Goal: Communication & Community: Answer question/provide support

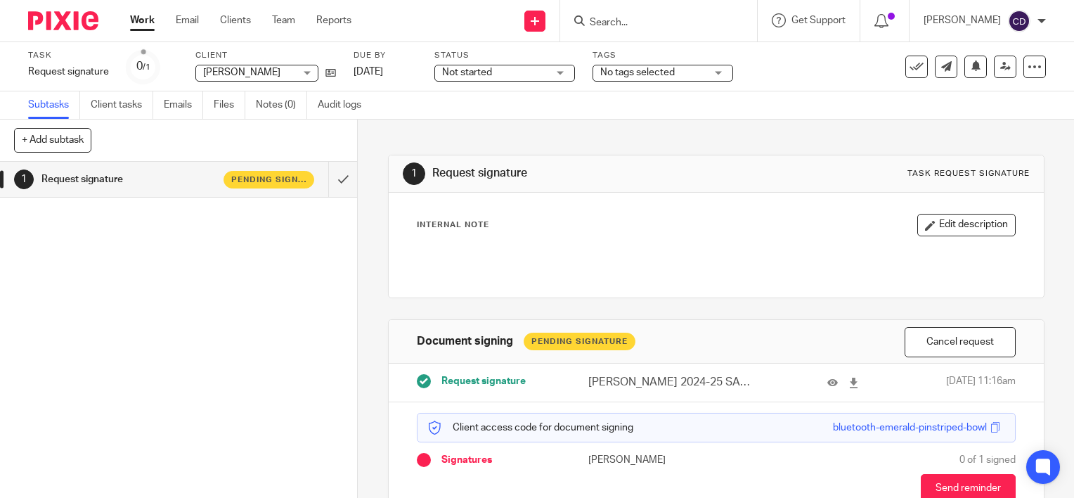
click at [644, 22] on input "Search" at bounding box center [651, 23] width 127 height 13
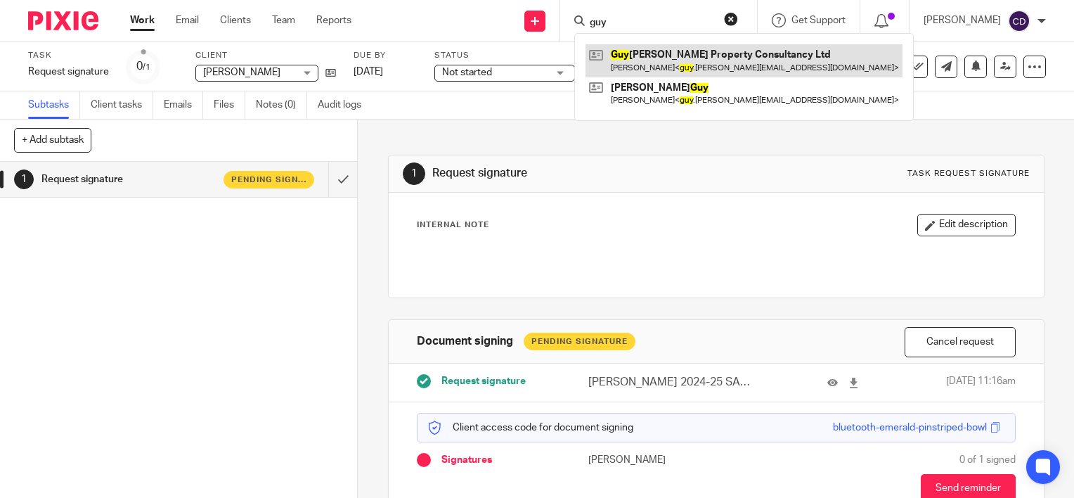
type input "guy"
click at [640, 63] on link at bounding box center [744, 60] width 317 height 32
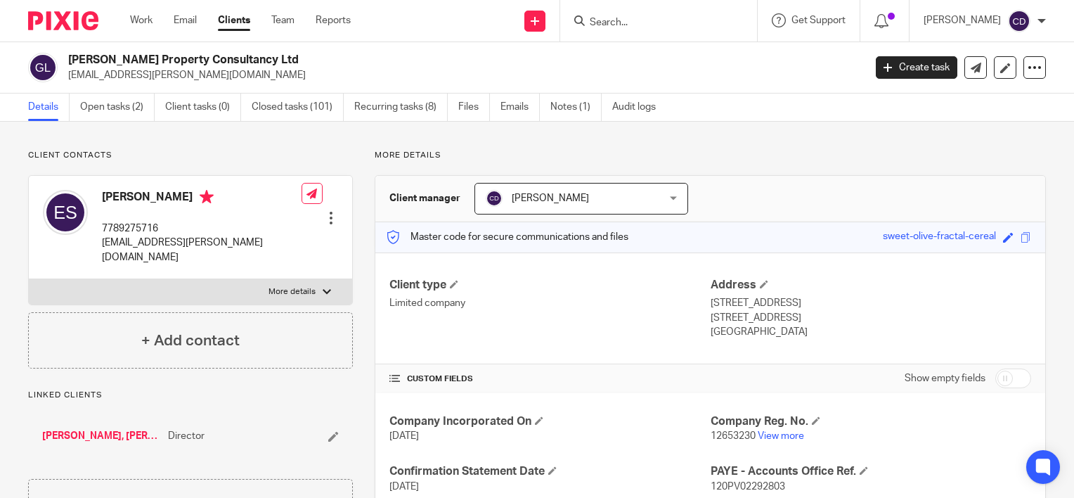
click at [675, 20] on input "Search" at bounding box center [651, 23] width 127 height 13
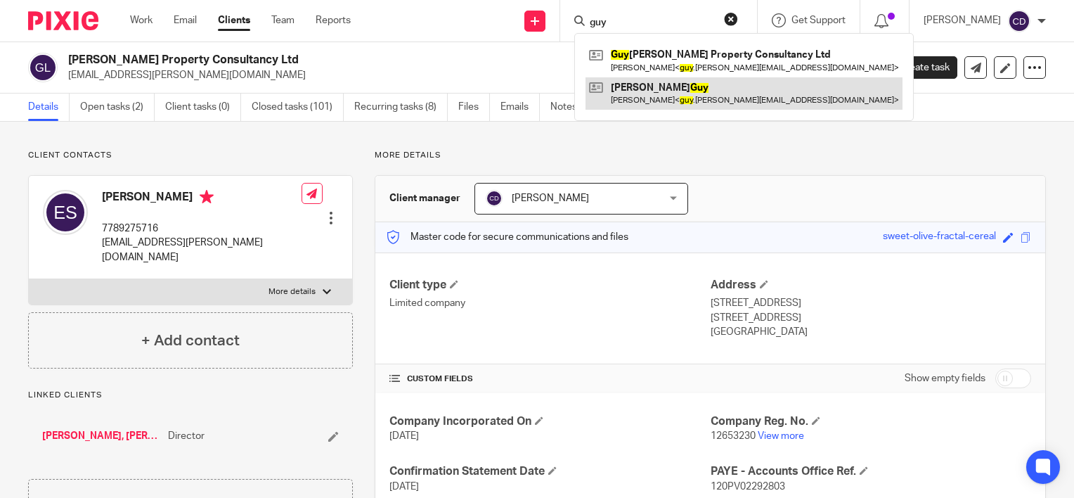
type input "guy"
click at [675, 94] on link at bounding box center [744, 93] width 317 height 32
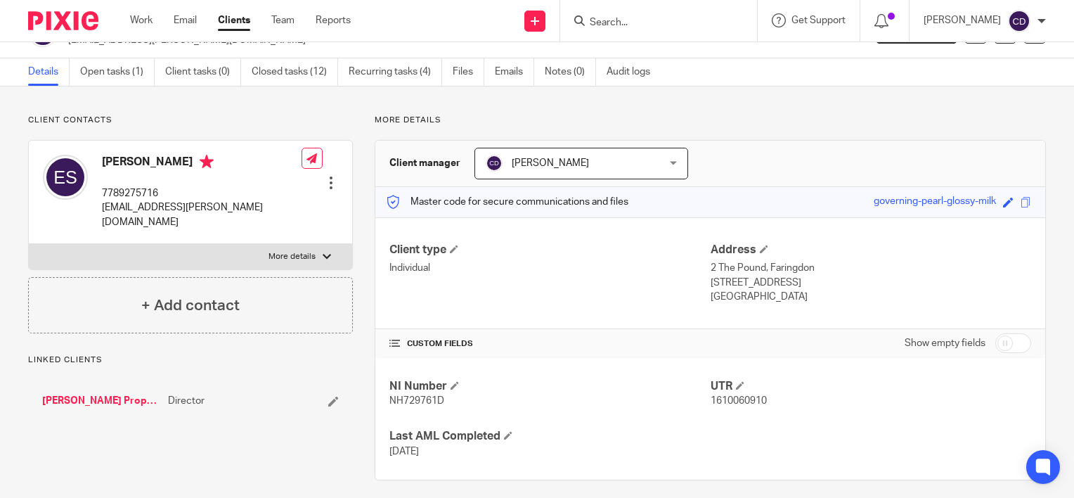
scroll to position [45, 0]
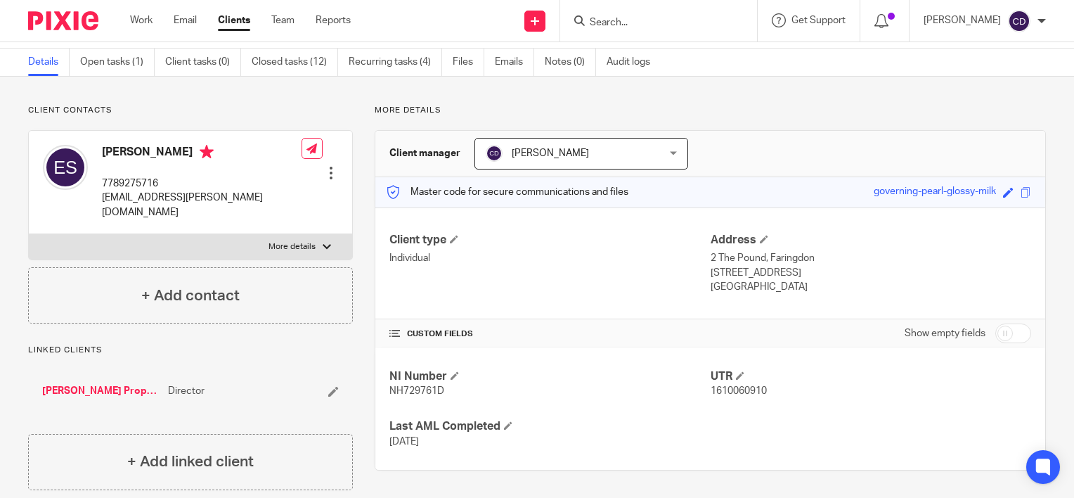
click at [413, 393] on span "NH729761D" at bounding box center [416, 391] width 55 height 10
copy span "NH729761D"
click at [675, 13] on form at bounding box center [663, 21] width 150 height 18
click at [673, 22] on input "Search" at bounding box center [651, 23] width 127 height 13
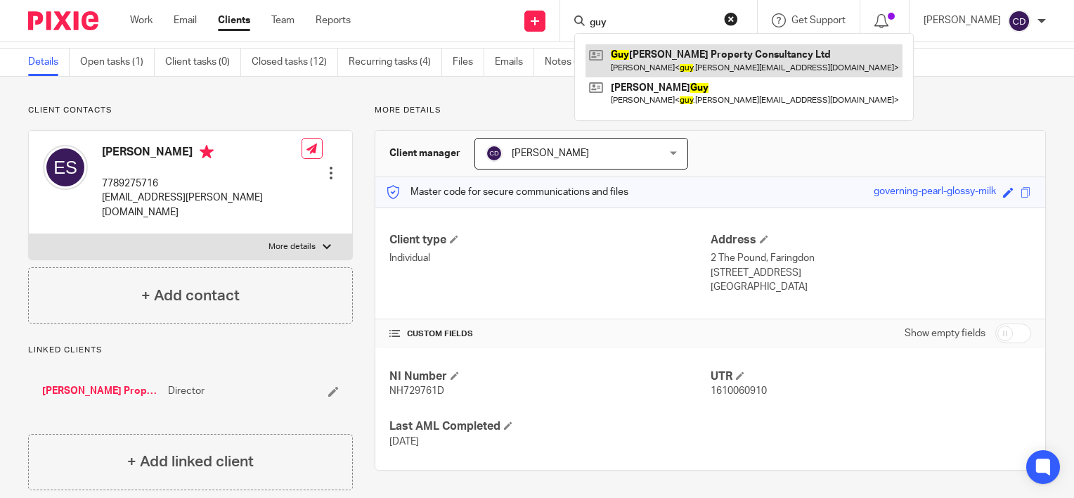
type input "guy"
click at [674, 50] on link at bounding box center [744, 60] width 317 height 32
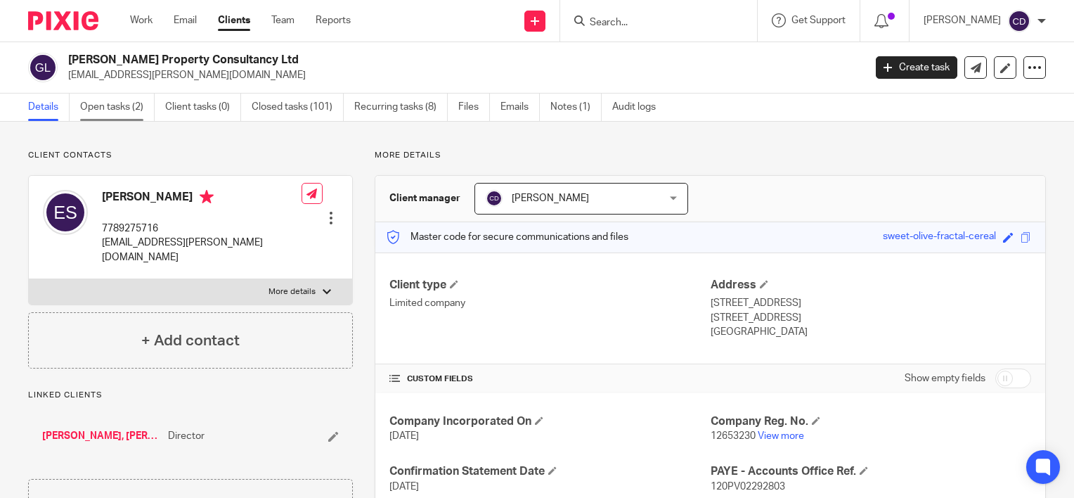
click at [127, 103] on link "Open tasks (2)" at bounding box center [117, 106] width 75 height 27
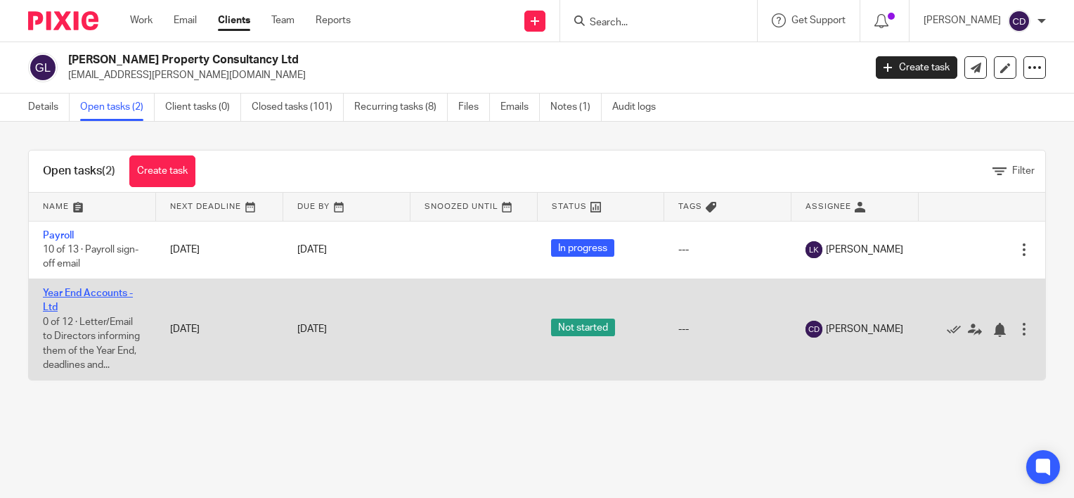
click at [106, 289] on link "Year End Accounts - Ltd" at bounding box center [88, 300] width 90 height 24
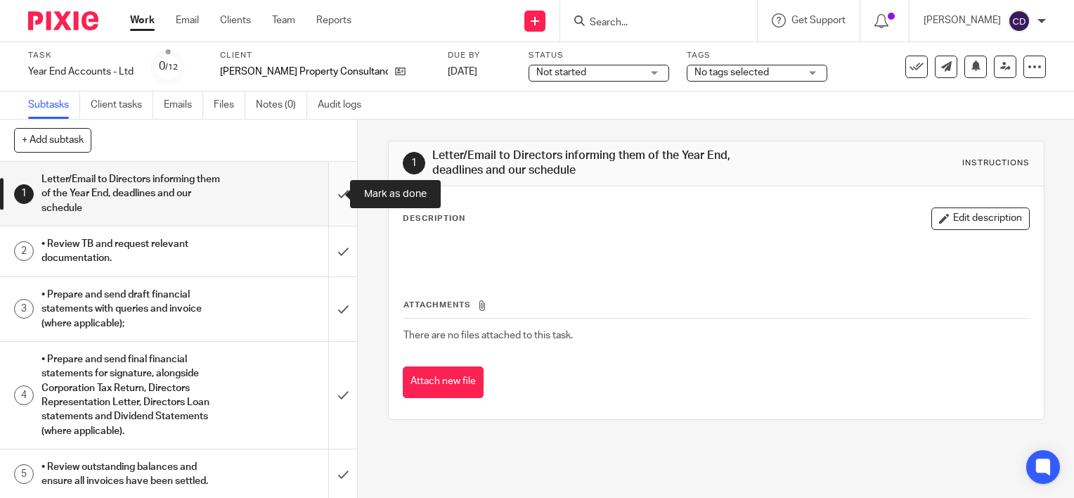
click at [336, 189] on input "submit" at bounding box center [178, 194] width 357 height 64
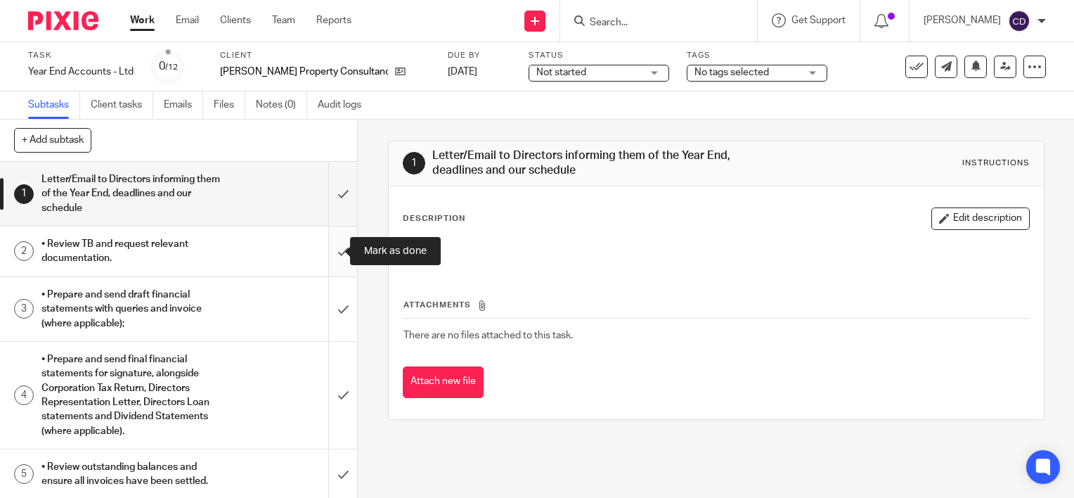
click at [329, 250] on input "submit" at bounding box center [178, 251] width 357 height 50
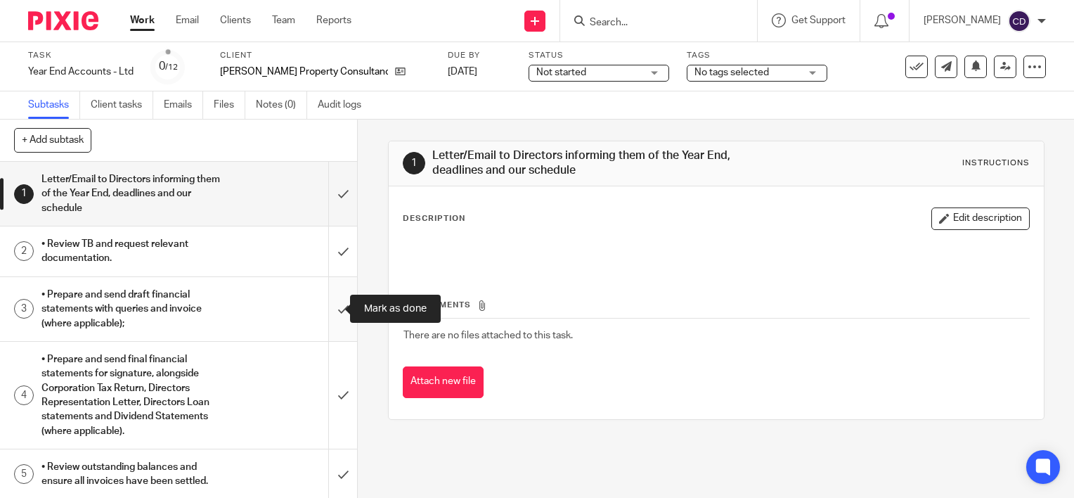
click at [317, 309] on input "submit" at bounding box center [178, 309] width 357 height 64
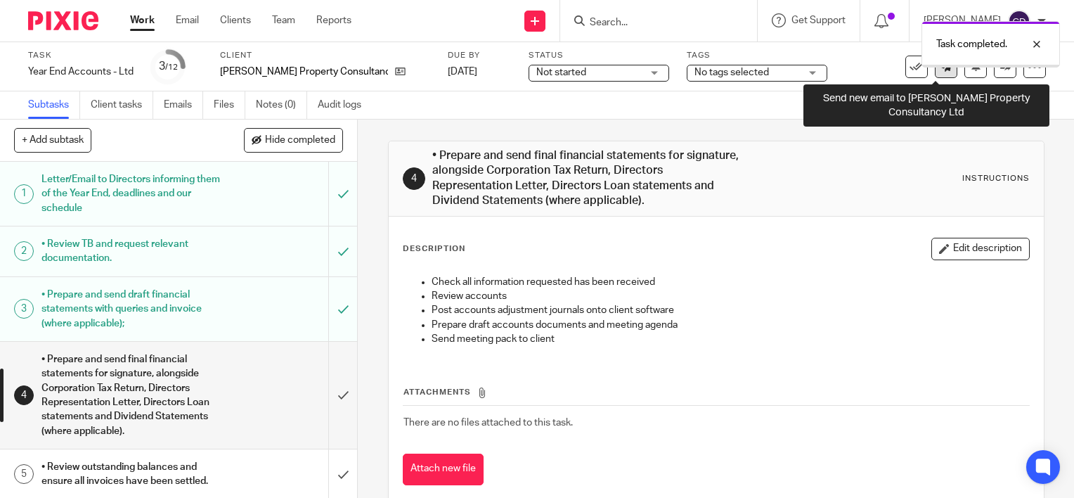
click at [940, 73] on link at bounding box center [946, 67] width 22 height 22
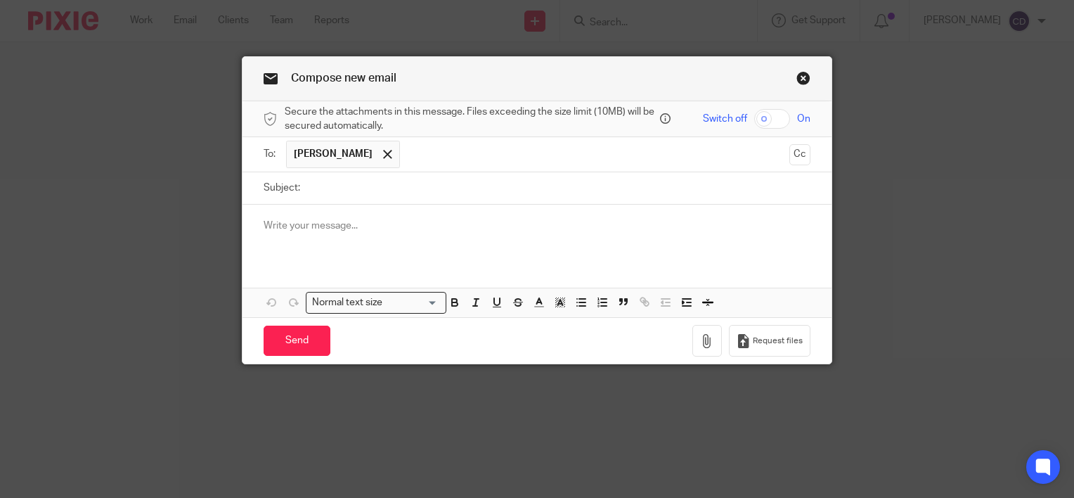
click at [415, 206] on div at bounding box center [536, 232] width 589 height 55
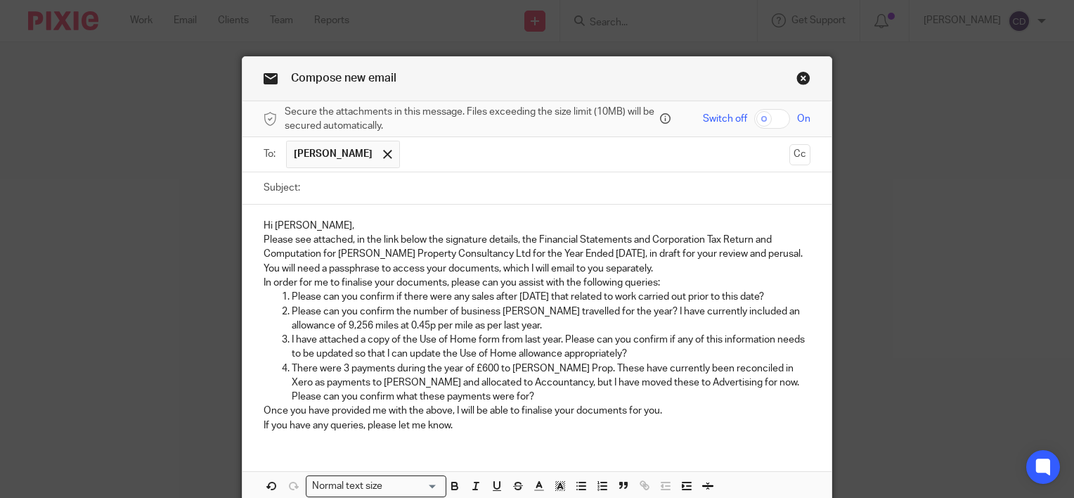
click at [361, 233] on p "Please see attached, in the link below the signature details, the Financial Sta…" at bounding box center [537, 254] width 547 height 43
click at [357, 224] on p "Hi Guy," at bounding box center [537, 226] width 547 height 14
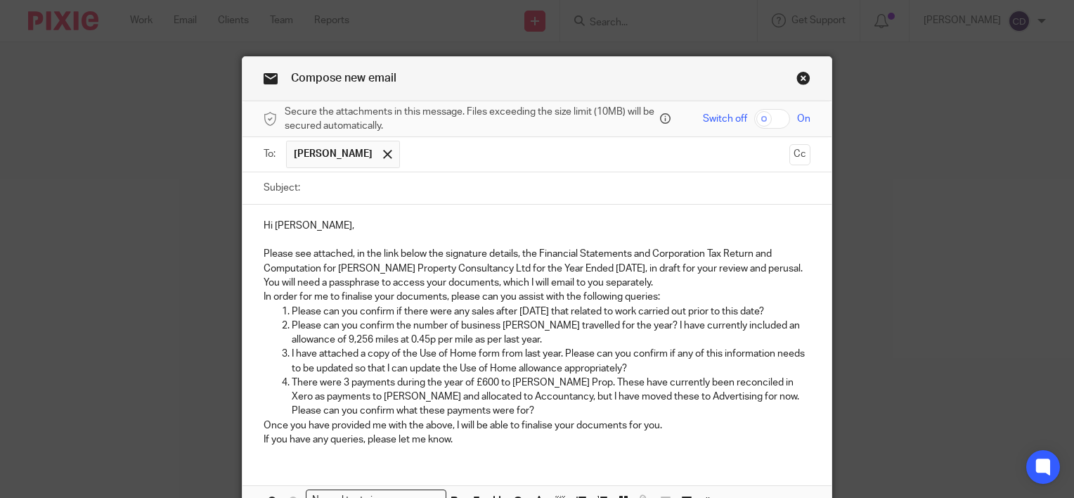
click at [725, 280] on p "Please see attached, in the link below the signature details, the Financial Sta…" at bounding box center [537, 268] width 547 height 43
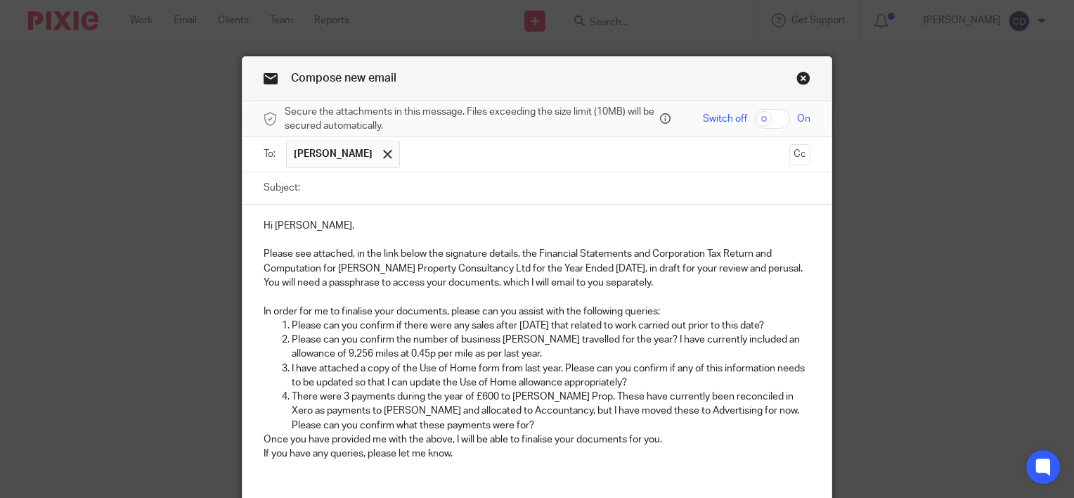
click at [690, 316] on p "In order for me to finalise your documents, please can you assist with the foll…" at bounding box center [537, 311] width 547 height 14
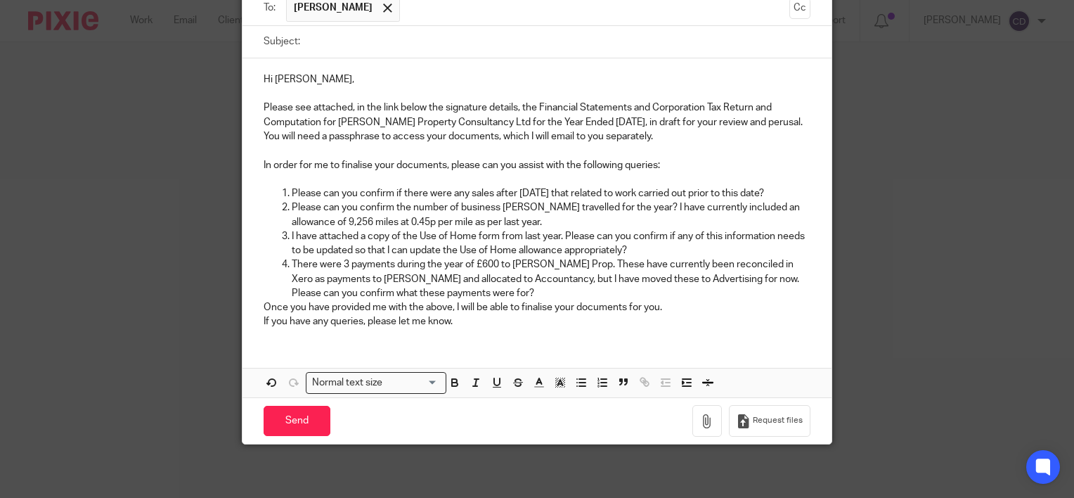
scroll to position [147, 0]
click at [524, 296] on p "There were 3 payments during the year of £600 to Newman Prop. These have curren…" at bounding box center [551, 278] width 519 height 43
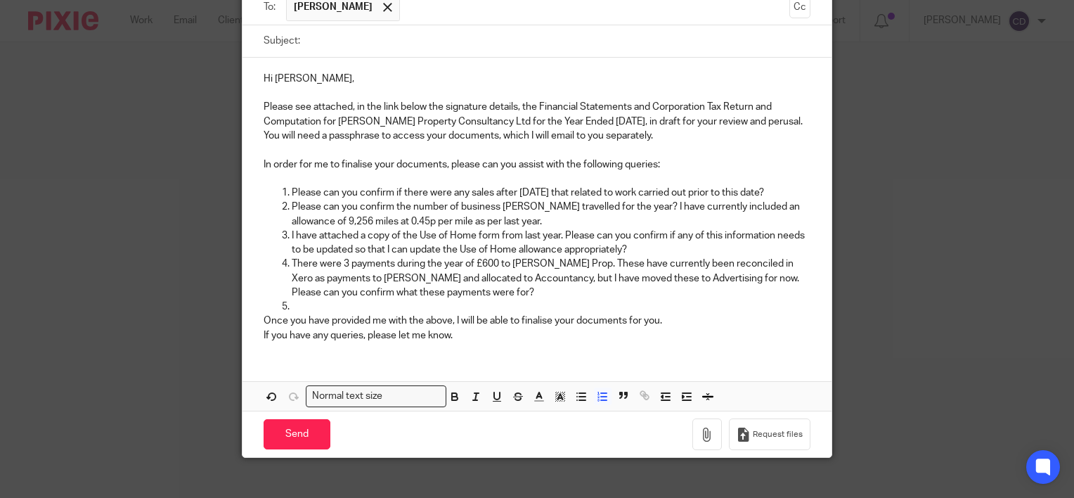
click at [693, 319] on p "Once you have provided me with the above, I will be able to finalise your docum…" at bounding box center [537, 320] width 547 height 14
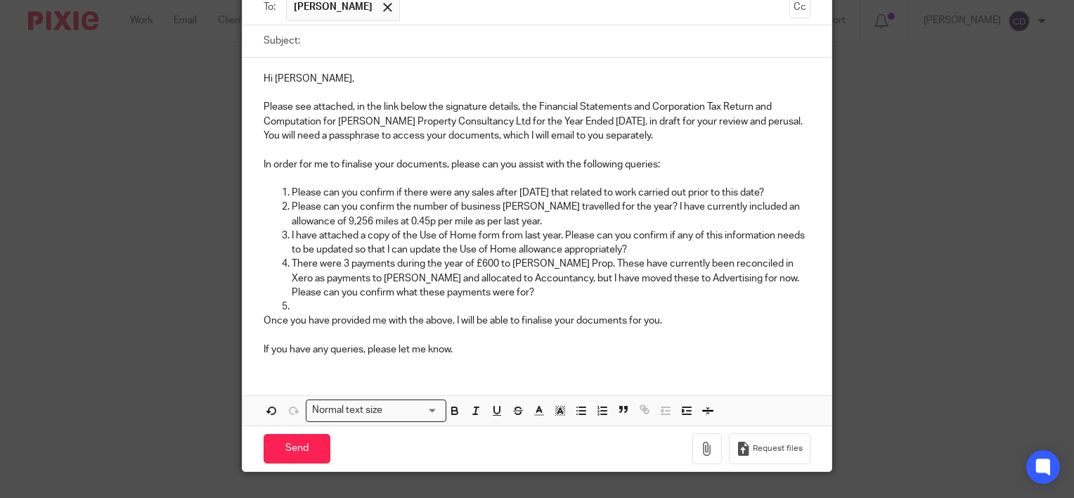
scroll to position [6, 0]
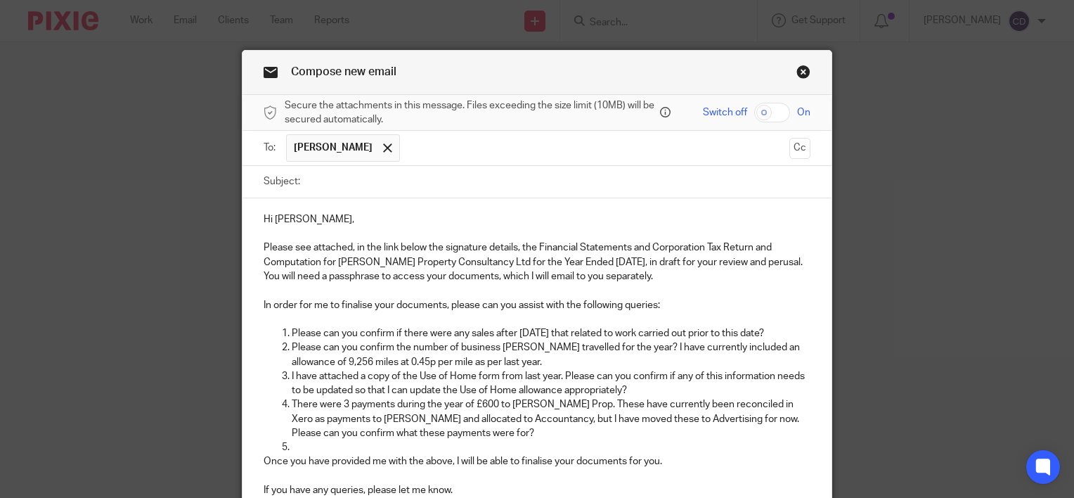
click at [427, 445] on p at bounding box center [551, 447] width 519 height 14
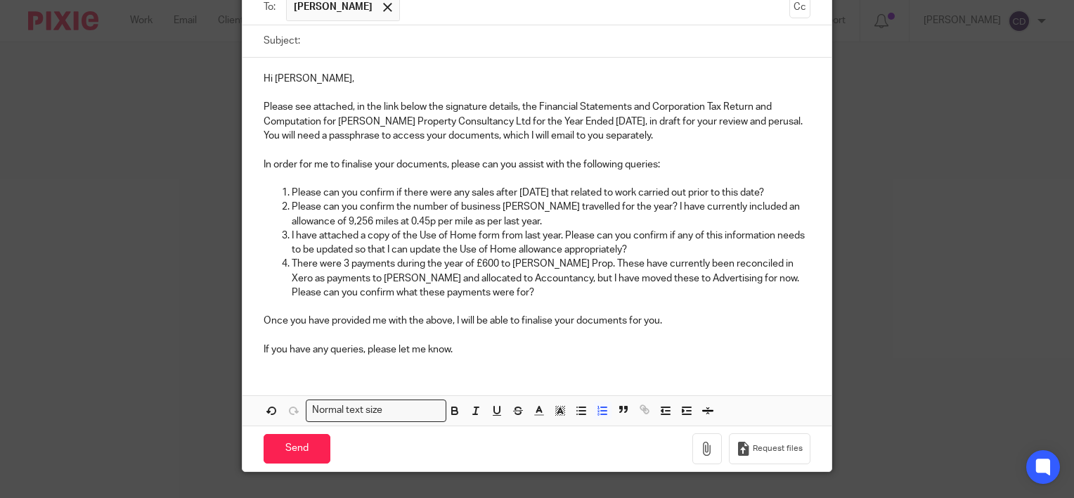
scroll to position [176, 0]
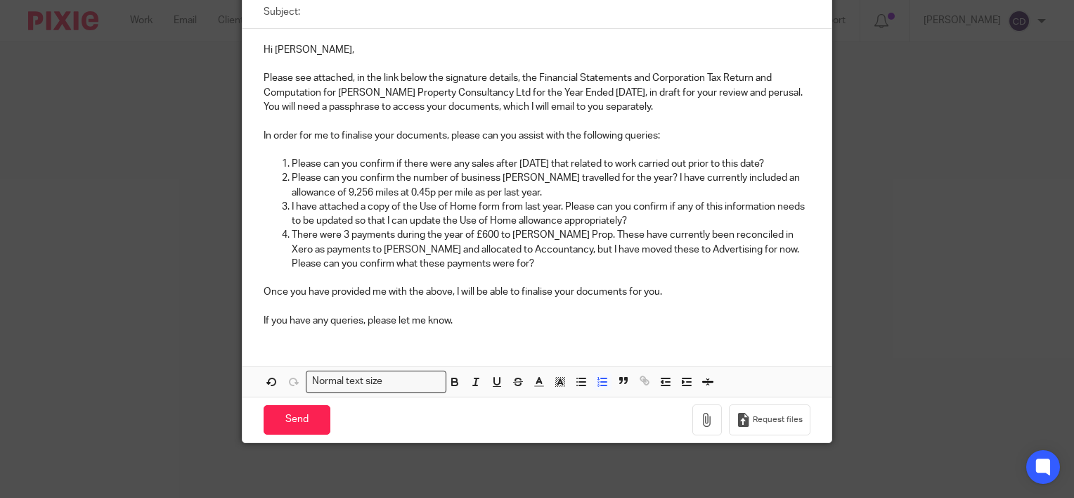
click at [475, 337] on div "Hi Guy, Please see attached, in the link below the signature details, the Finan…" at bounding box center [536, 183] width 589 height 309
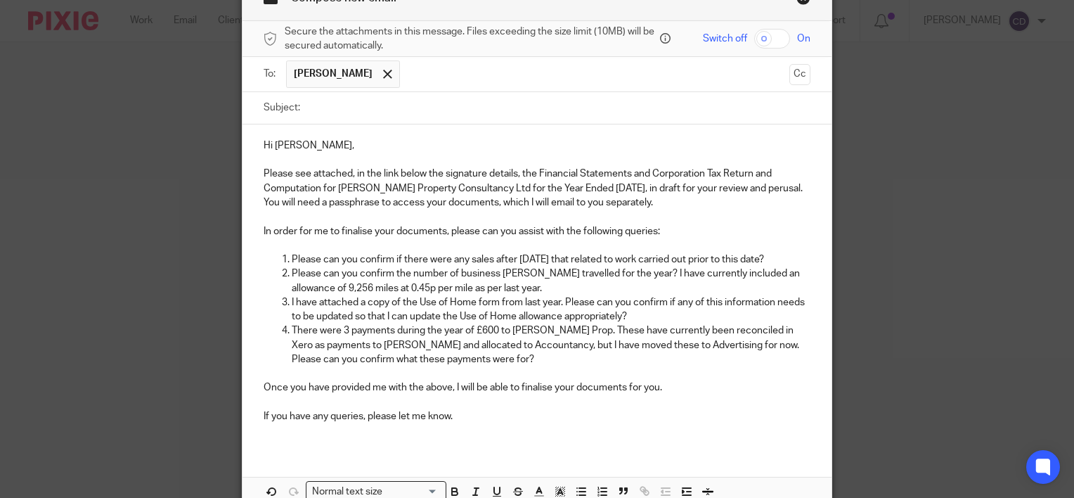
scroll to position [0, 0]
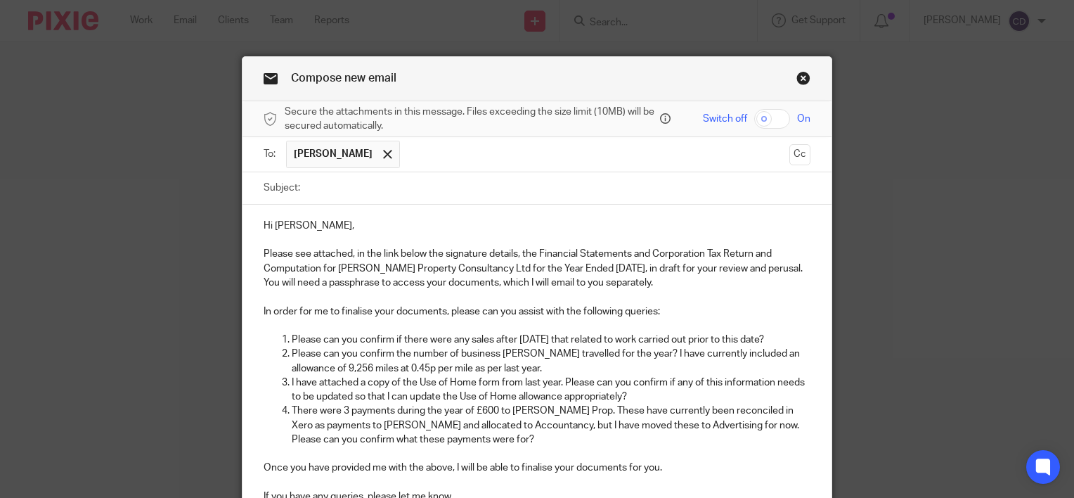
click at [410, 192] on input "Subject:" at bounding box center [558, 188] width 503 height 32
type input "DRAFT YE 30 June 2025"
click at [770, 119] on input "checkbox" at bounding box center [772, 119] width 36 height 20
checkbox input "true"
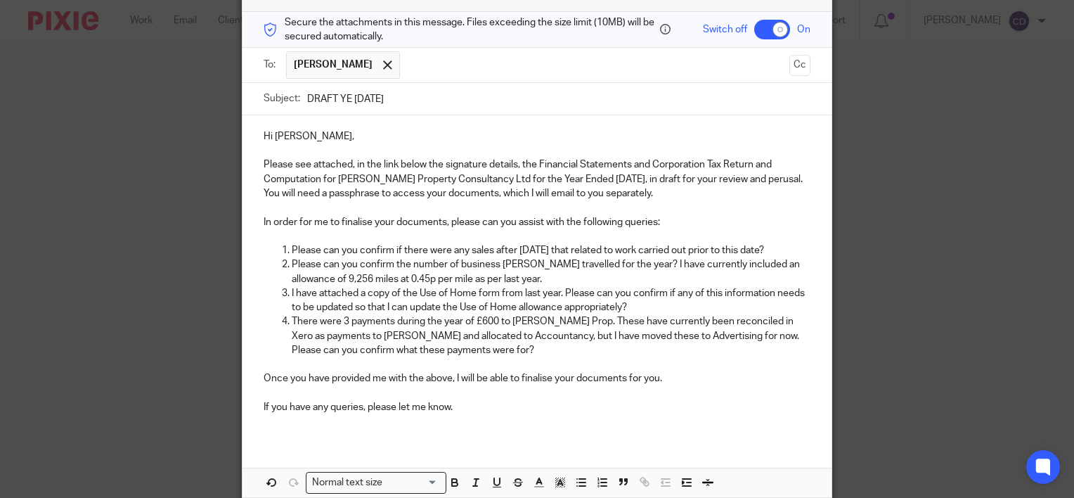
scroll to position [190, 0]
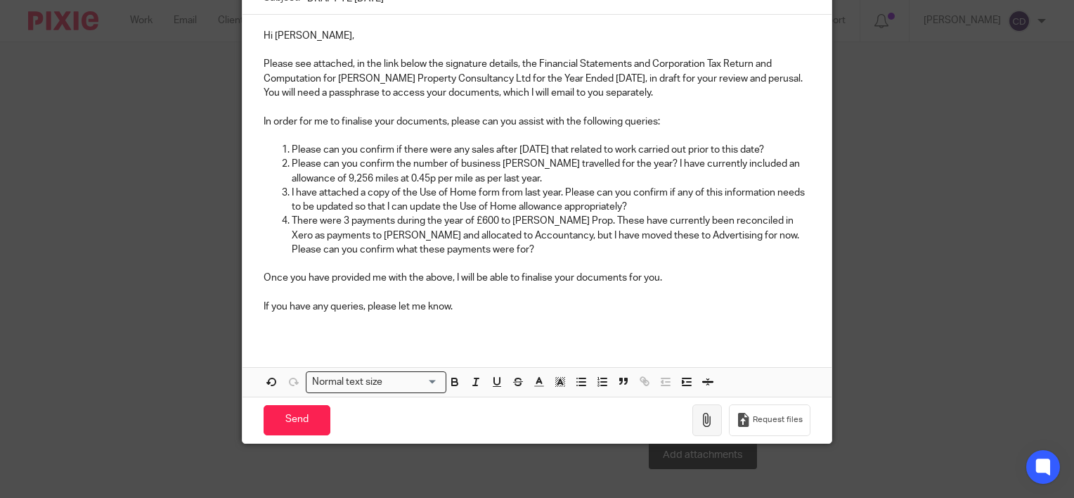
click at [707, 417] on icon "button" at bounding box center [707, 420] width 14 height 14
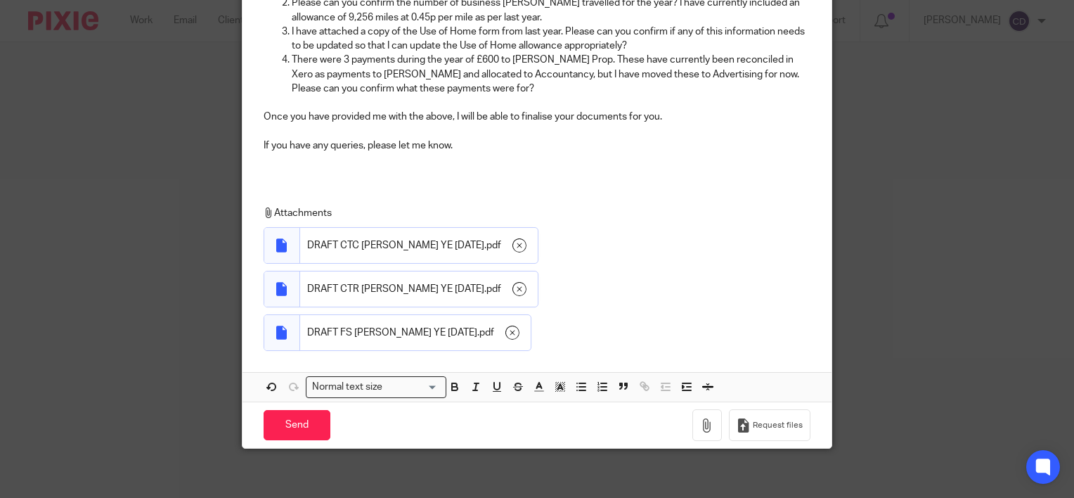
scroll to position [351, 0]
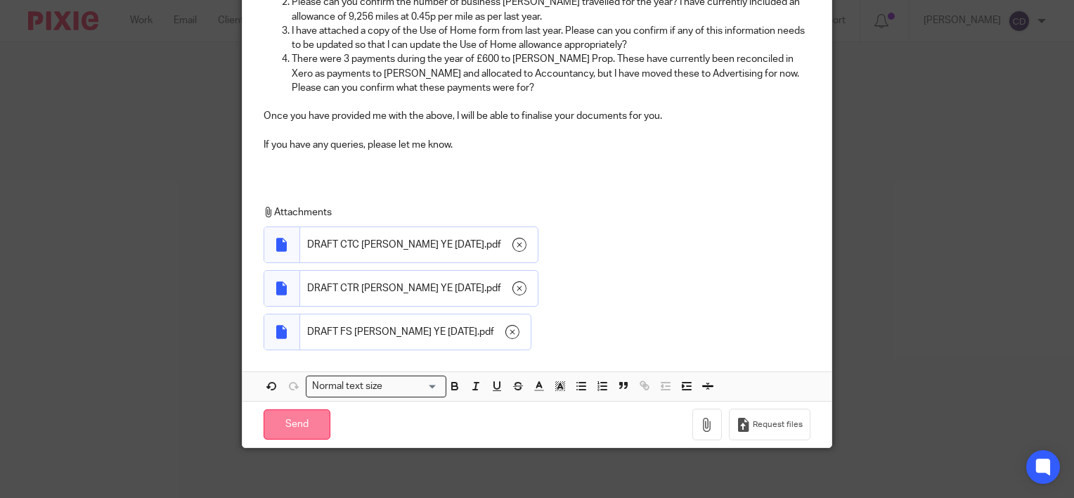
click at [309, 424] on input "Send" at bounding box center [297, 424] width 67 height 30
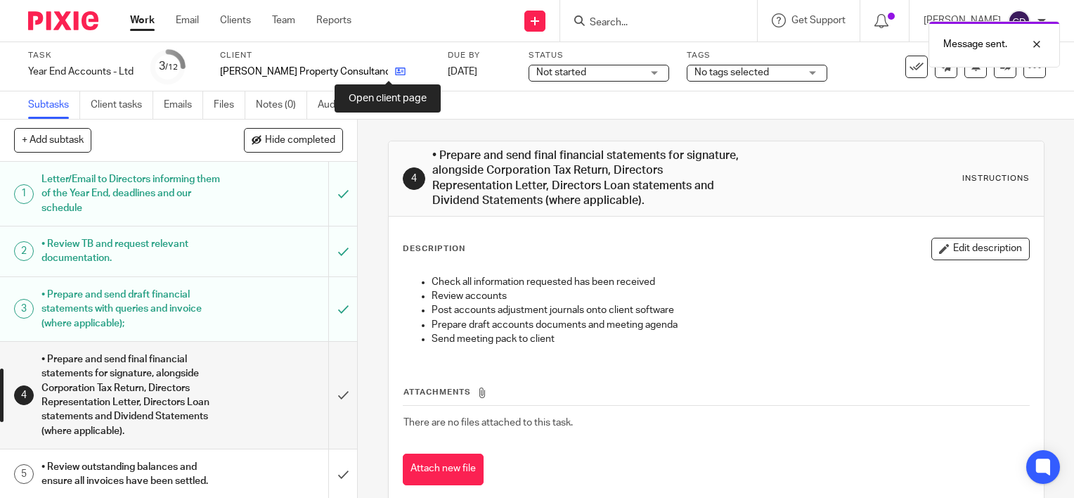
click at [395, 67] on icon at bounding box center [400, 71] width 11 height 11
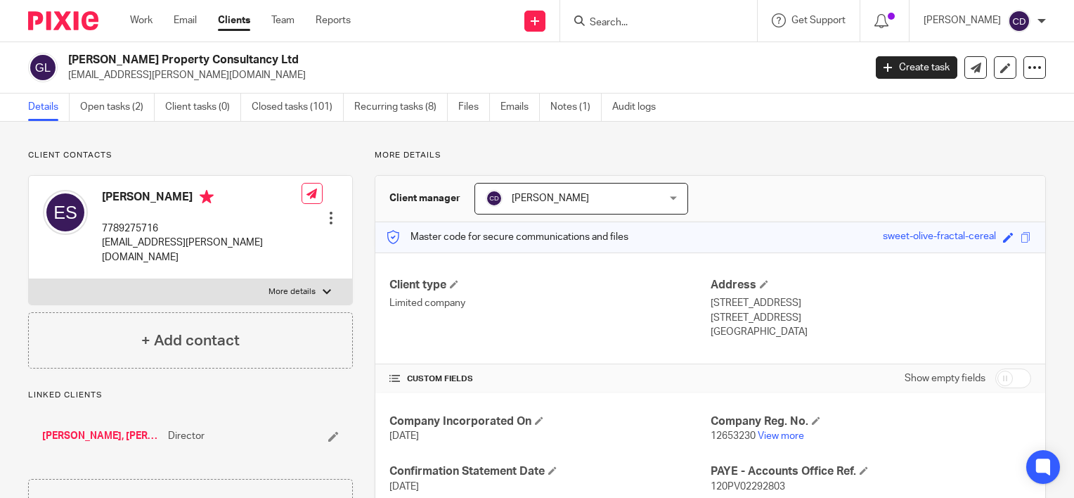
drag, startPoint x: 858, startPoint y: 232, endPoint x: 987, endPoint y: 245, distance: 130.0
click at [987, 245] on div "Master code for secure communications and files sweet-olive-fractal-cereal Save…" at bounding box center [710, 237] width 670 height 30
copy div "sweet-olive-fractal-cereal"
click at [971, 72] on icon at bounding box center [976, 68] width 11 height 11
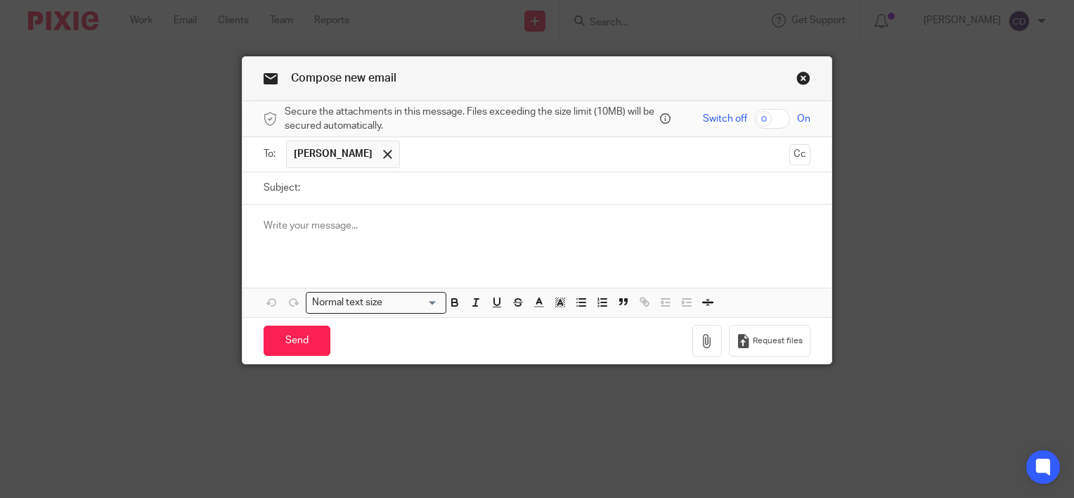
click at [386, 189] on input "Subject:" at bounding box center [558, 188] width 503 height 32
type input "Passphrase"
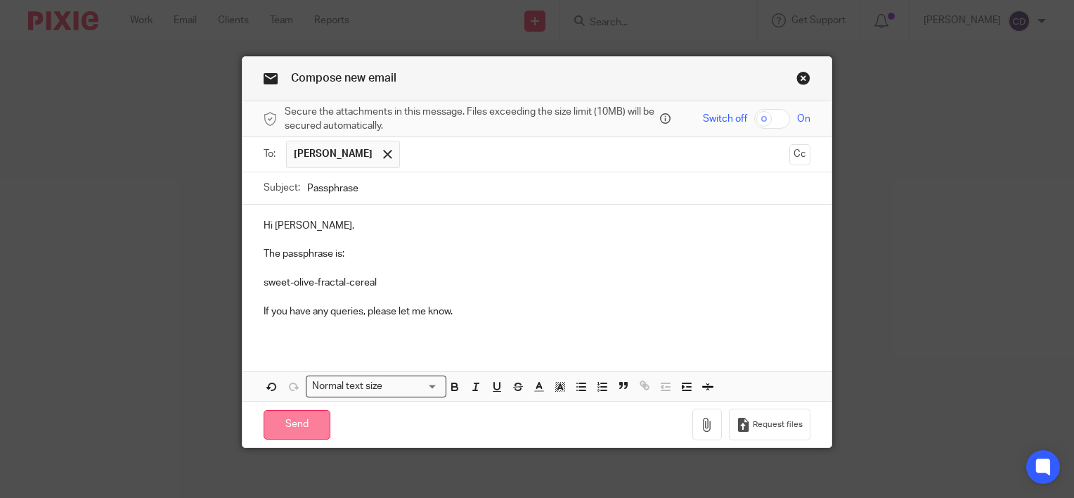
click at [304, 432] on input "Send" at bounding box center [297, 425] width 67 height 30
